Goal: Navigation & Orientation: Find specific page/section

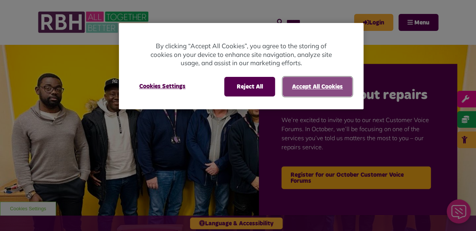
click at [319, 88] on button "Accept All Cookies" at bounding box center [318, 87] width 70 height 20
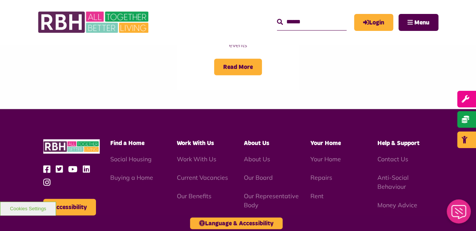
scroll to position [857, 0]
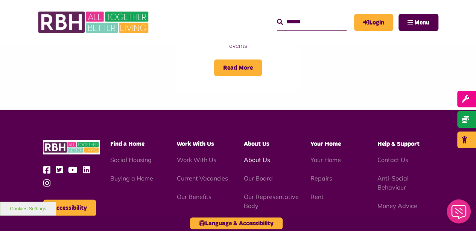
click at [263, 156] on link "About Us" at bounding box center [257, 160] width 26 height 8
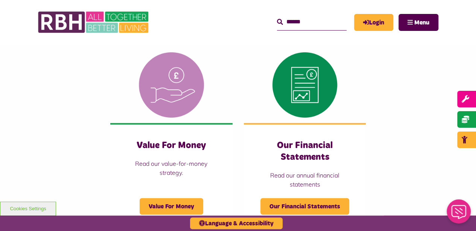
scroll to position [678, 0]
